Goal: Task Accomplishment & Management: Manage account settings

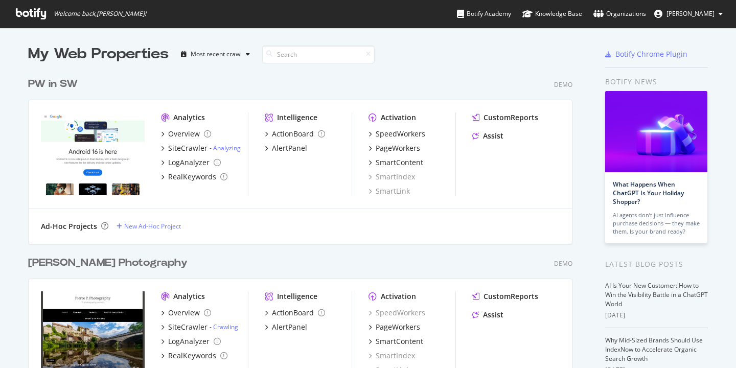
scroll to position [360, 721]
click at [713, 14] on span "[PERSON_NAME]" at bounding box center [690, 13] width 48 height 9
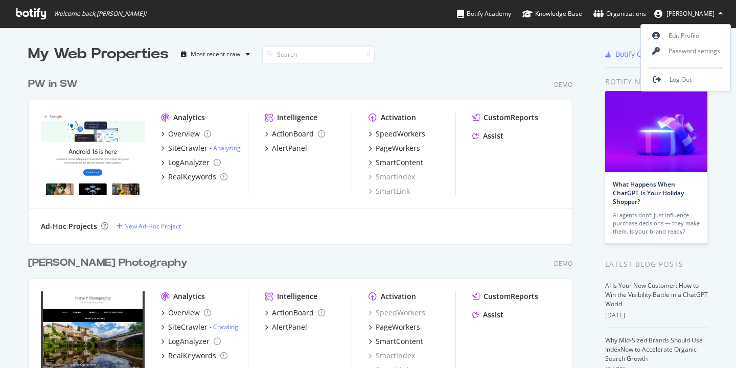
click at [713, 14] on span "[PERSON_NAME]" at bounding box center [690, 13] width 48 height 9
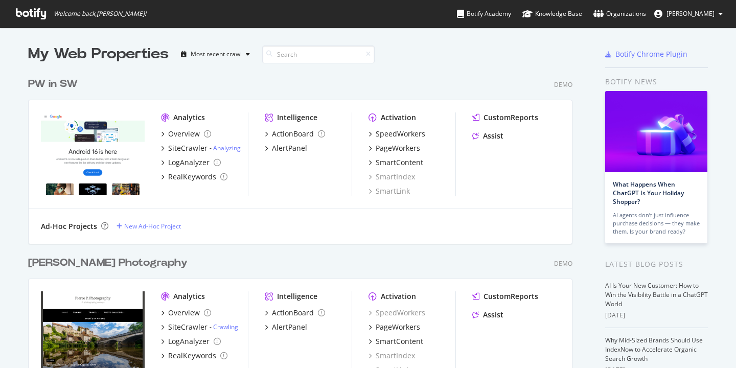
click at [704, 7] on button "[PERSON_NAME]" at bounding box center [688, 14] width 85 height 16
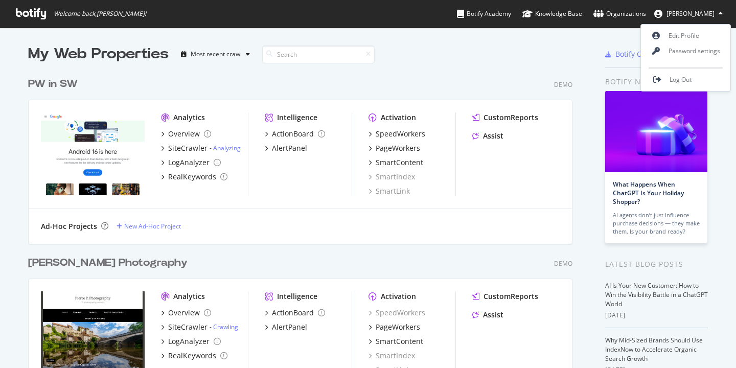
click at [704, 7] on button "[PERSON_NAME]" at bounding box center [688, 14] width 85 height 16
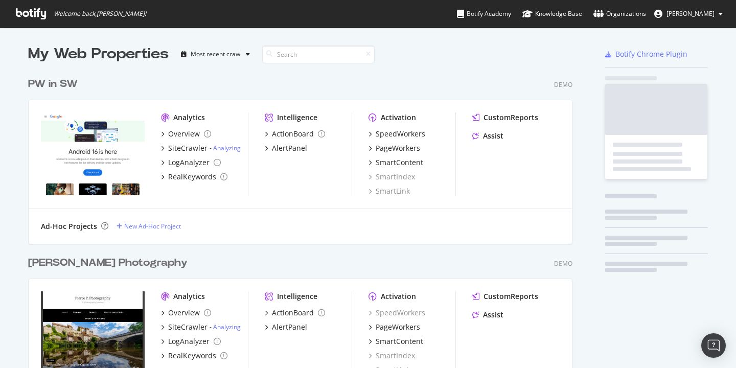
scroll to position [350, 545]
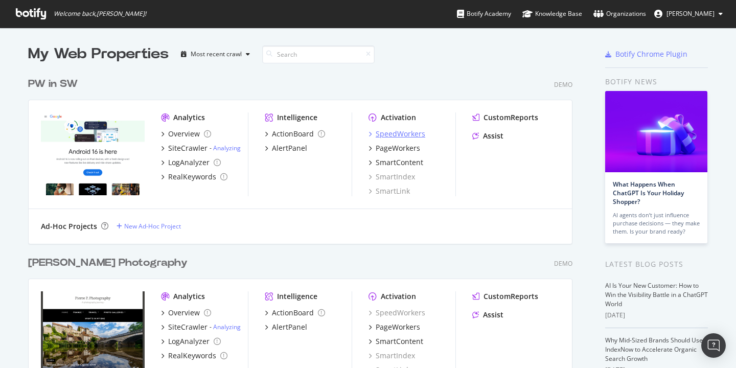
click at [398, 133] on div "SpeedWorkers" at bounding box center [401, 134] width 50 height 10
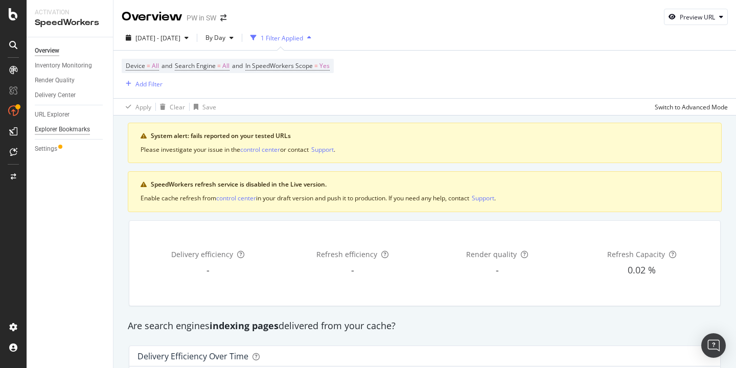
click at [57, 124] on div "Explorer Bookmarks" at bounding box center [62, 129] width 55 height 11
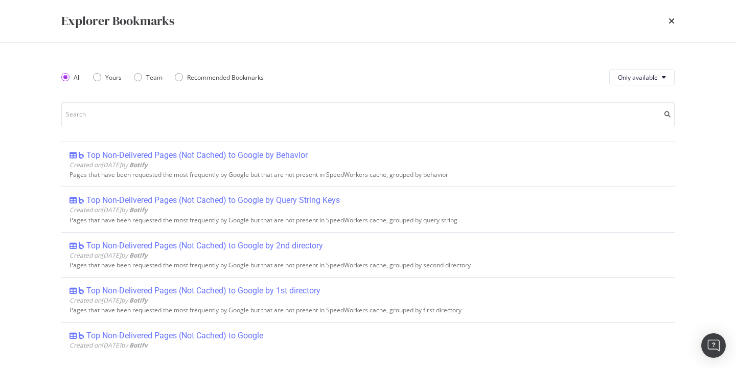
click at [668, 22] on div "Explorer Bookmarks" at bounding box center [367, 20] width 613 height 17
click at [670, 19] on icon "times" at bounding box center [671, 21] width 6 height 8
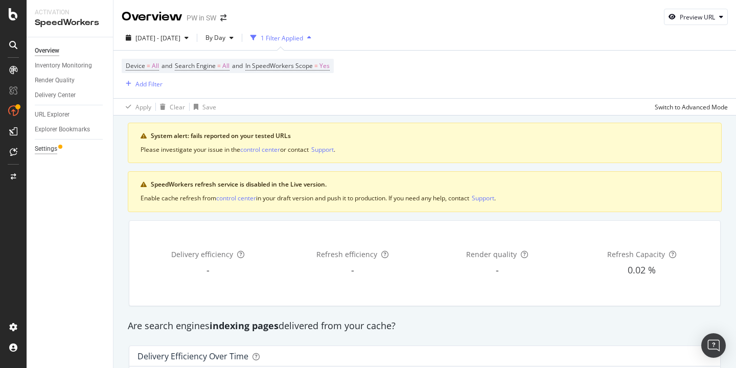
click at [55, 150] on div "Settings" at bounding box center [46, 149] width 22 height 11
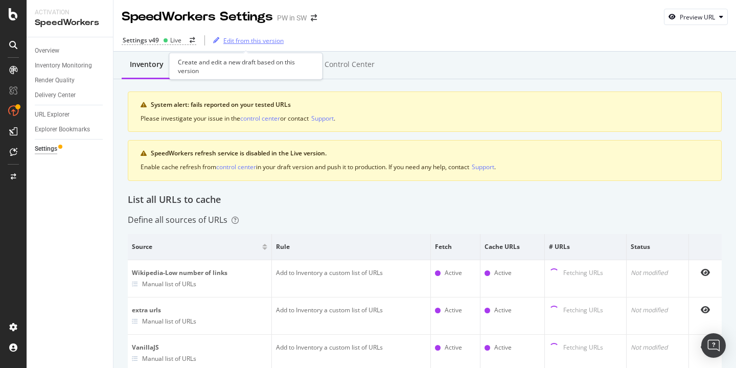
click at [253, 47] on div "Edit from this version" at bounding box center [246, 40] width 75 height 15
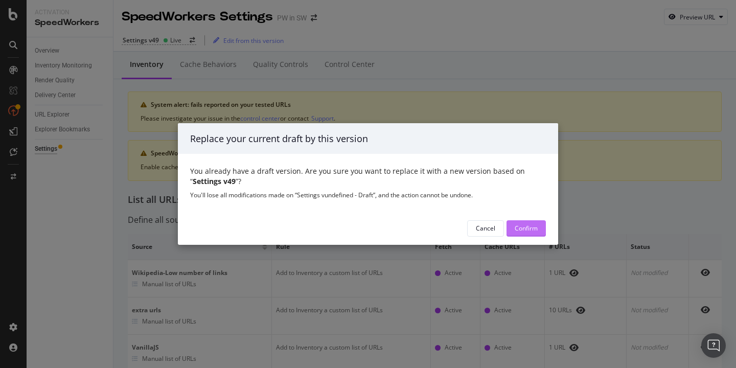
click at [534, 231] on div "Confirm" at bounding box center [526, 228] width 23 height 9
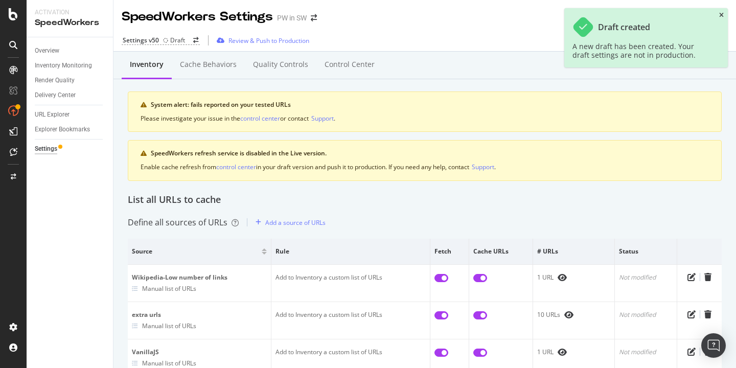
click at [719, 17] on icon "close toast" at bounding box center [721, 15] width 5 height 6
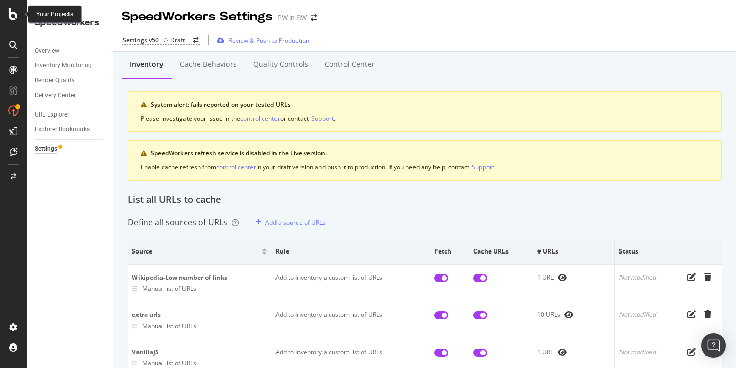
click at [18, 15] on div at bounding box center [13, 14] width 25 height 12
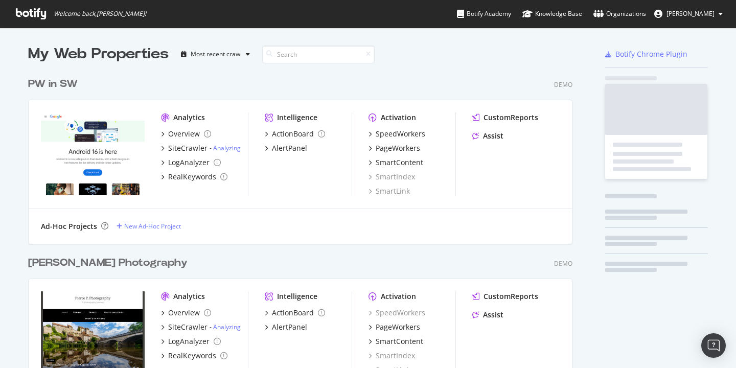
scroll to position [350, 545]
click at [688, 15] on span "[PERSON_NAME]" at bounding box center [690, 13] width 48 height 9
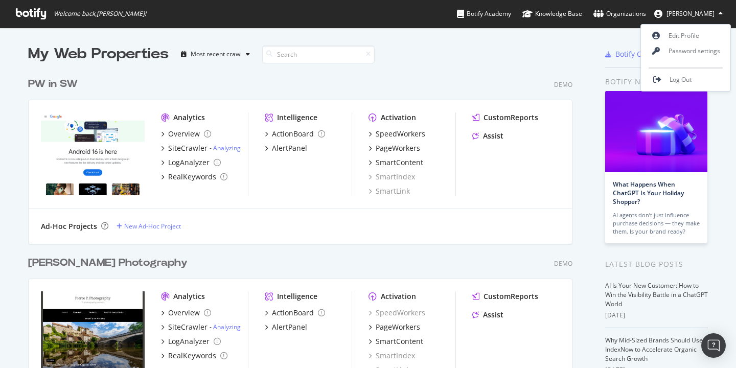
click at [688, 15] on span "[PERSON_NAME]" at bounding box center [690, 13] width 48 height 9
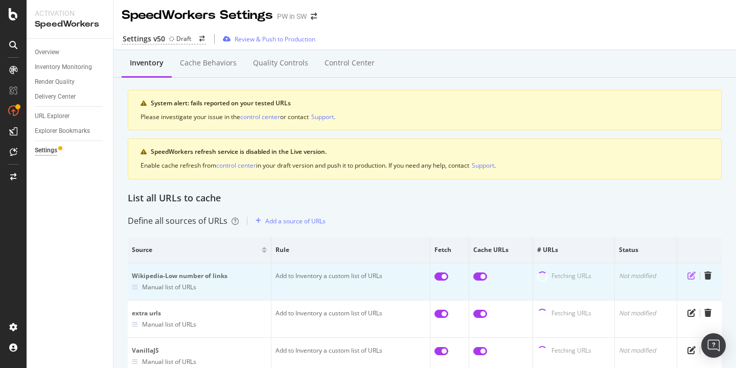
scroll to position [2, 0]
click at [687, 276] on icon "pen-to-square" at bounding box center [691, 275] width 8 height 8
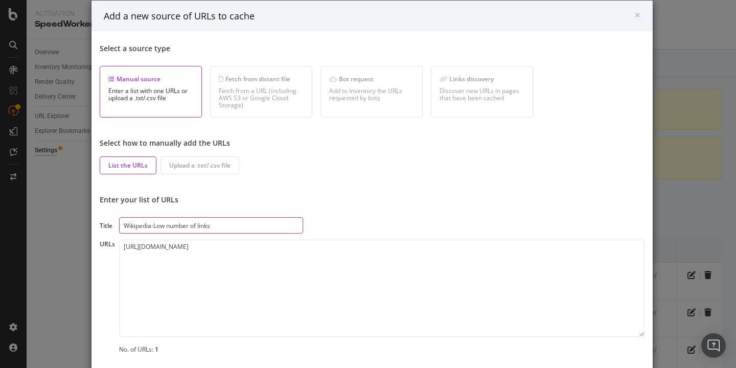
click at [227, 233] on input "Wikipedia-Low number of links" at bounding box center [211, 225] width 184 height 16
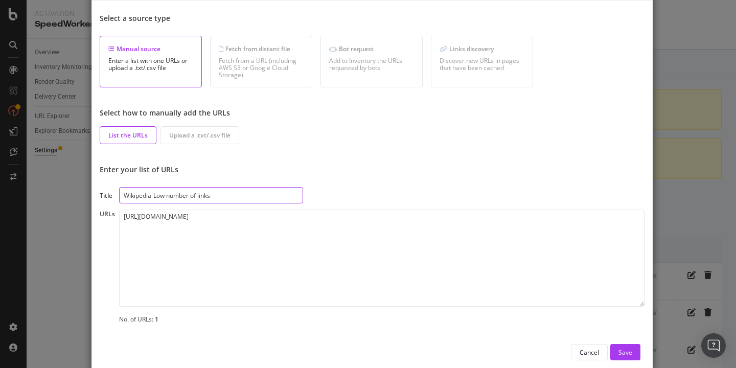
scroll to position [31, 0]
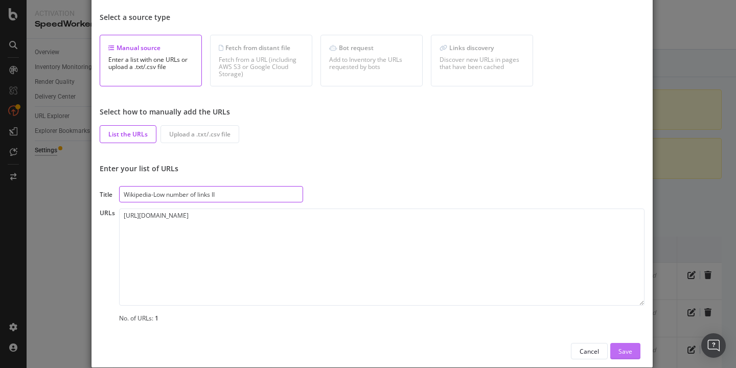
type input "Wikipedia-Low number of links II"
click at [633, 353] on button "Save" at bounding box center [625, 351] width 30 height 16
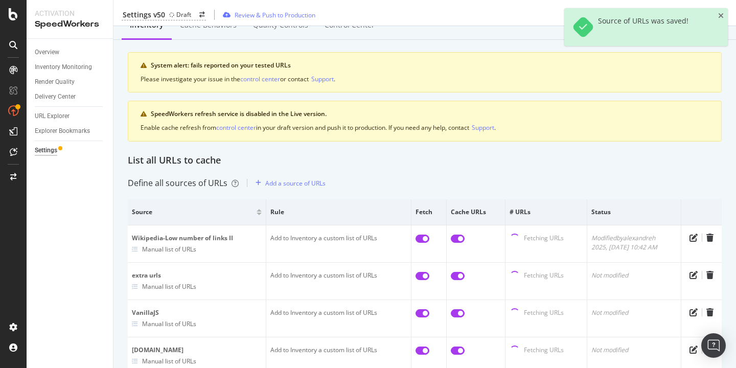
scroll to position [0, 0]
